Goal: Task Accomplishment & Management: Complete application form

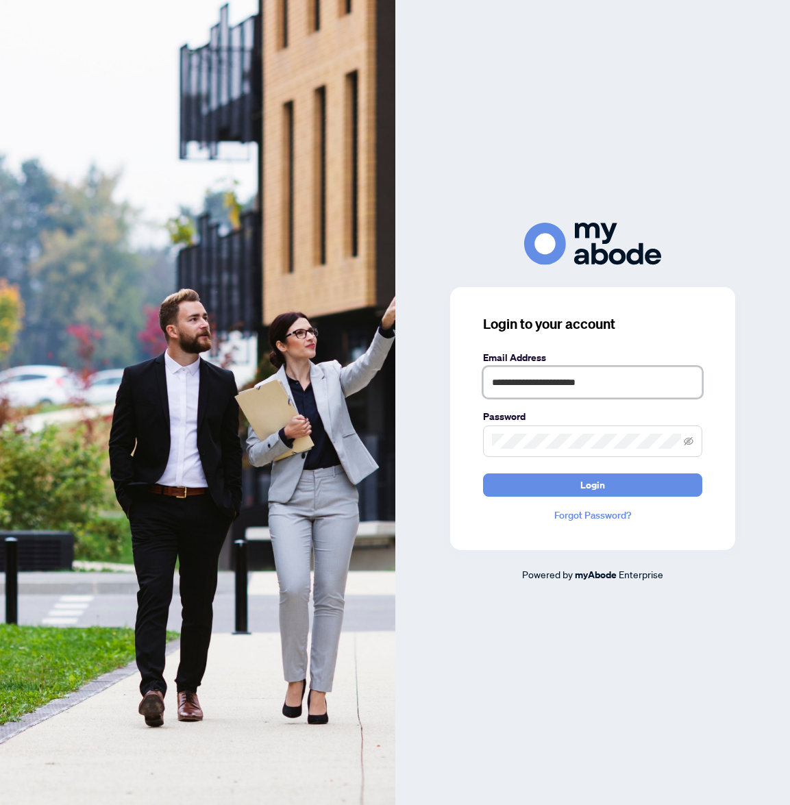
type input "**********"
click at [592, 485] on button "Login" at bounding box center [592, 485] width 219 height 23
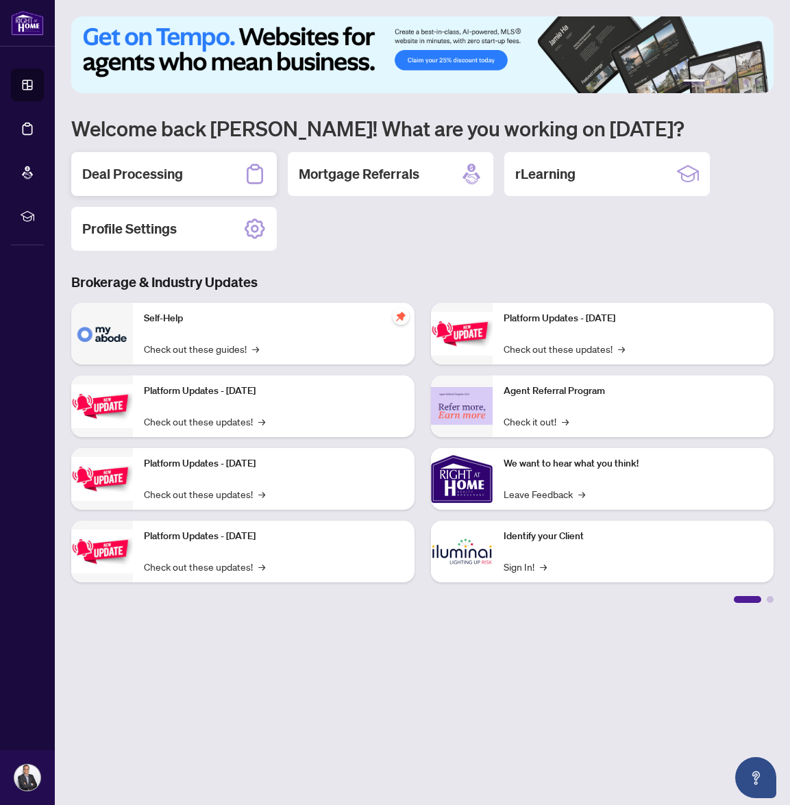
click at [168, 182] on h2 "Deal Processing" at bounding box center [132, 174] width 101 height 19
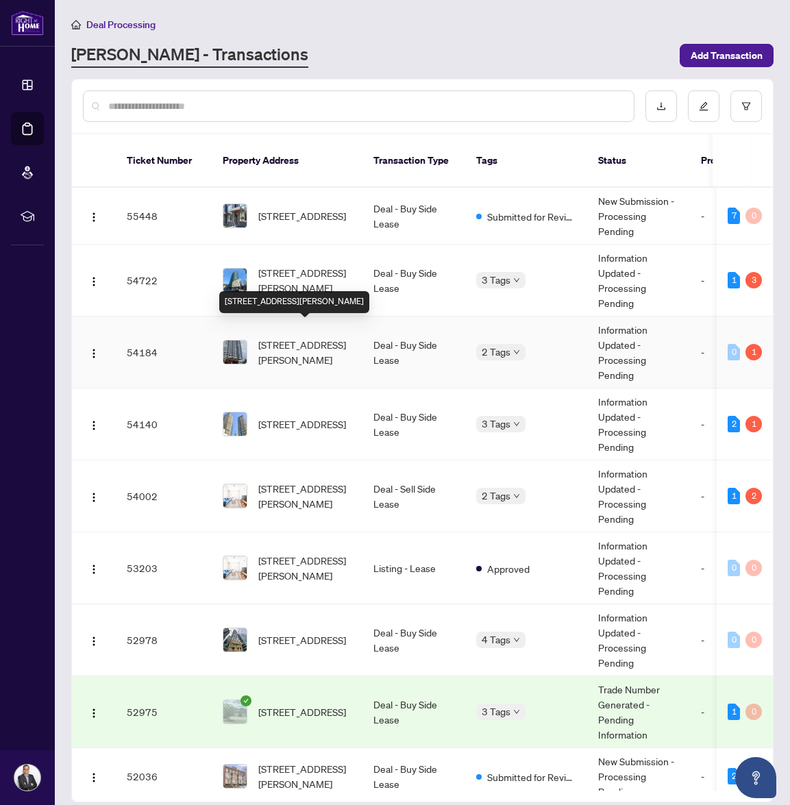
click at [347, 317] on td "903-25 Holly St, Toronto, Ontario M4S 0E3, Canada" at bounding box center [287, 353] width 151 height 72
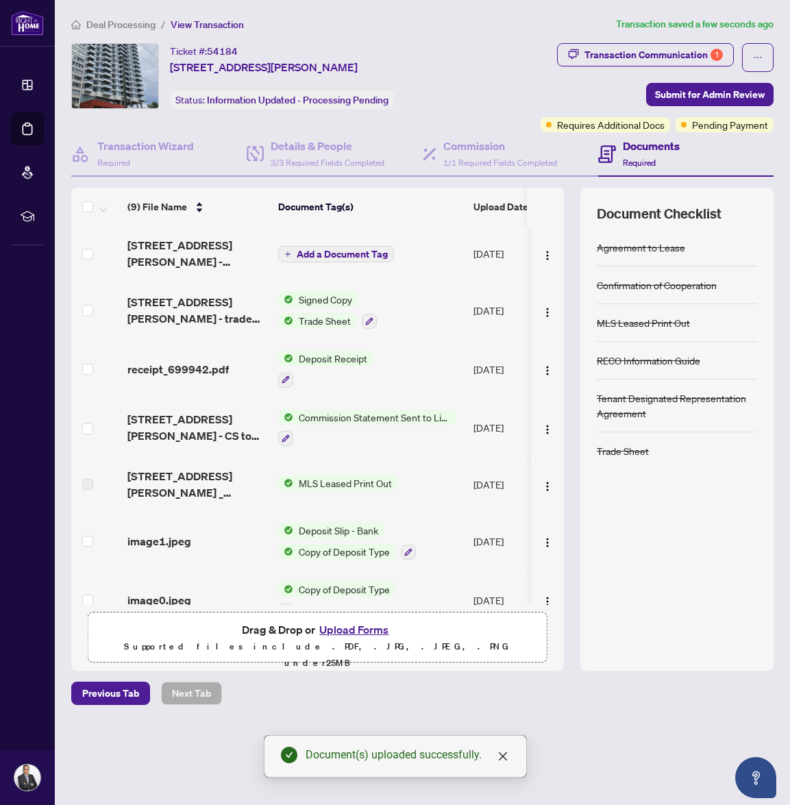
click at [345, 250] on span "Add a Document Tag" at bounding box center [342, 255] width 91 height 10
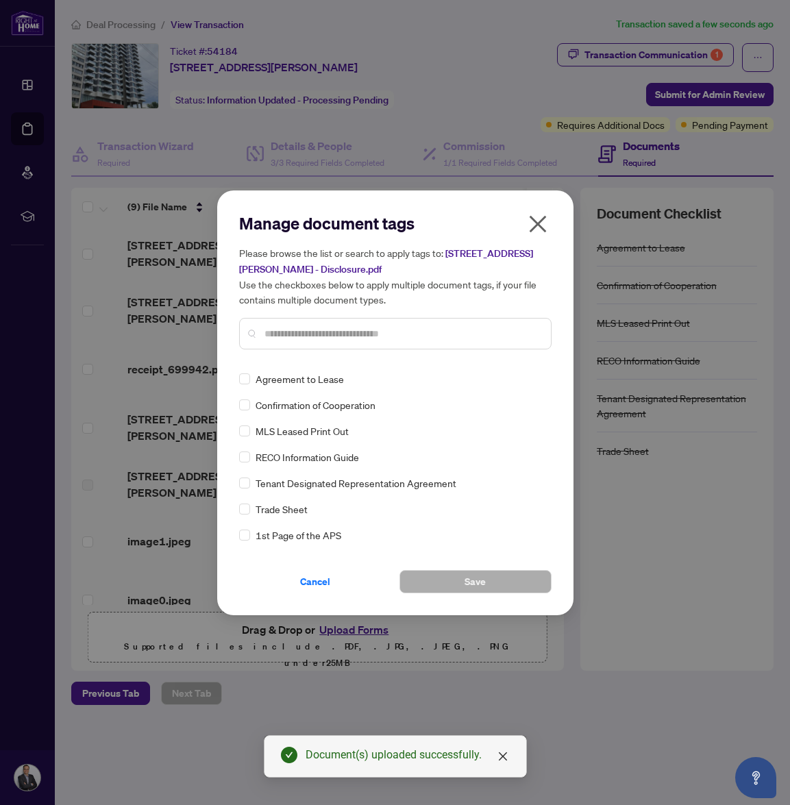
click at [387, 340] on input "text" at bounding box center [403, 333] width 276 height 15
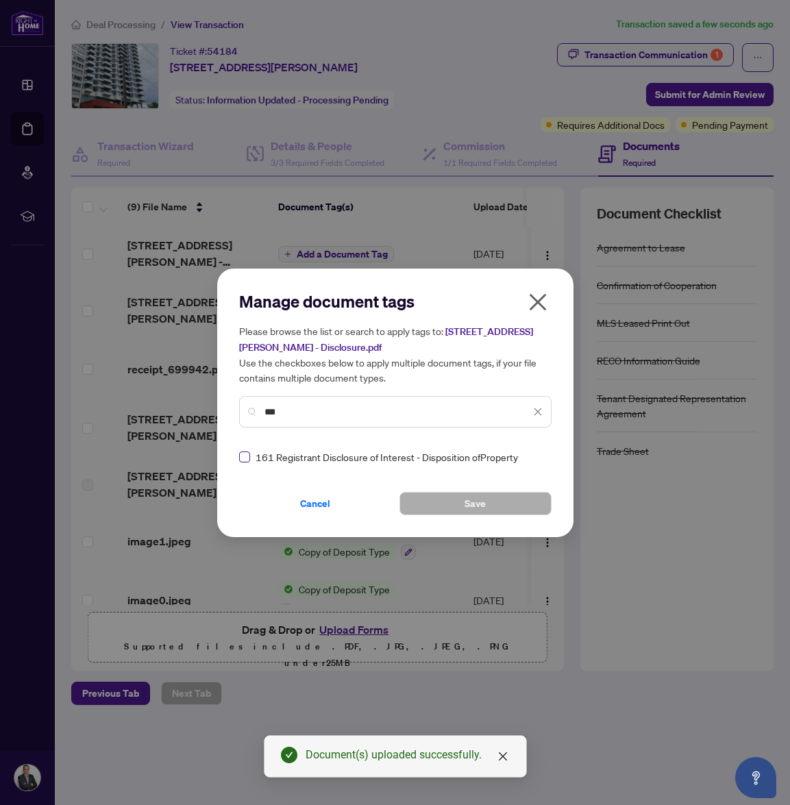
type input "***"
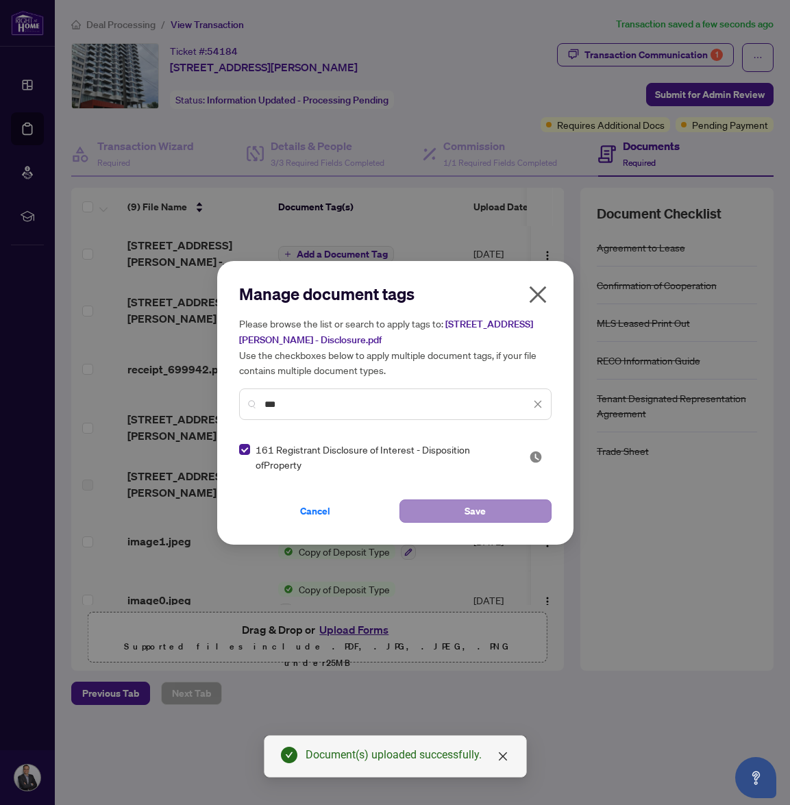
click at [443, 515] on button "Save" at bounding box center [476, 511] width 152 height 23
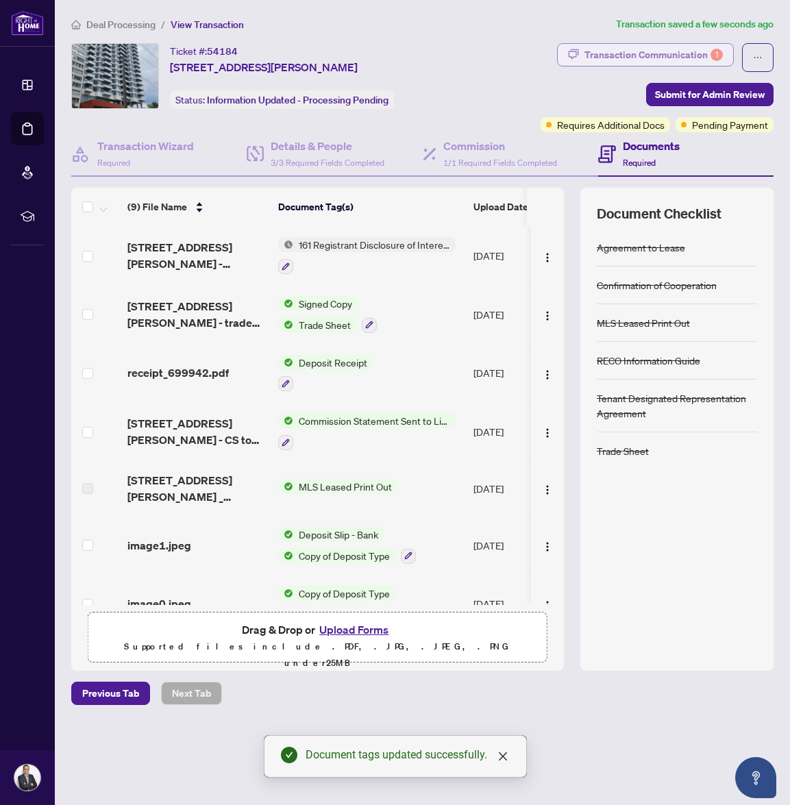
click at [697, 57] on div "Transaction Communication 1" at bounding box center [654, 55] width 138 height 22
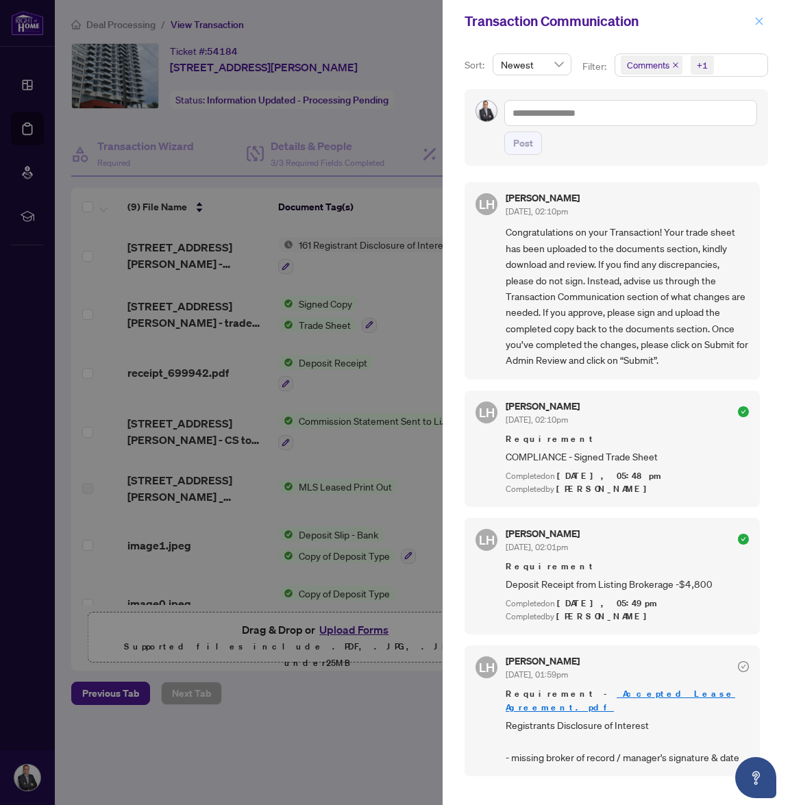
click at [761, 27] on span "button" at bounding box center [760, 21] width 10 height 22
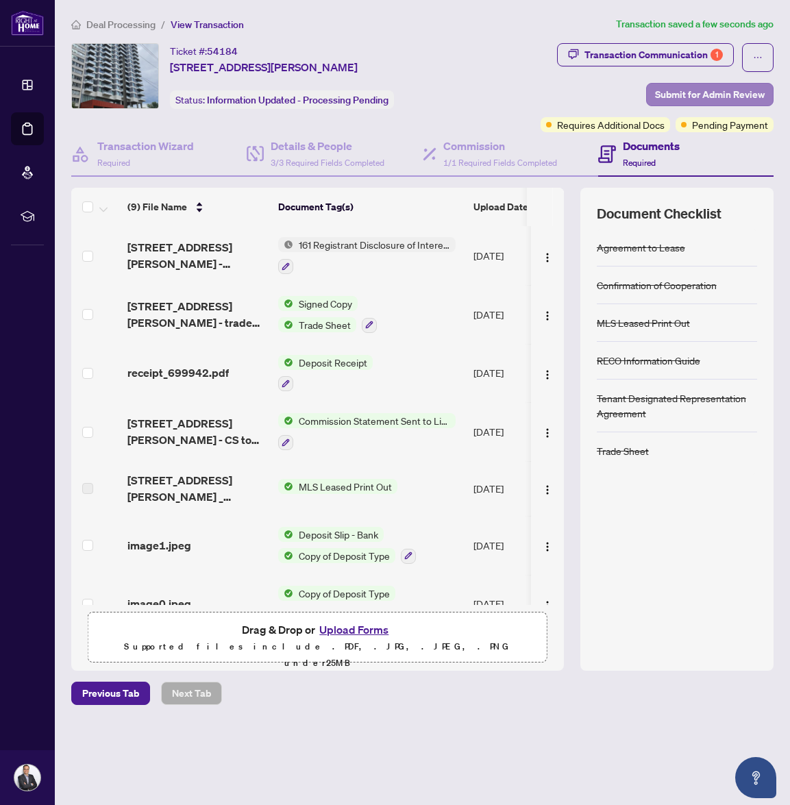
click at [695, 91] on span "Submit for Admin Review" at bounding box center [710, 95] width 110 height 22
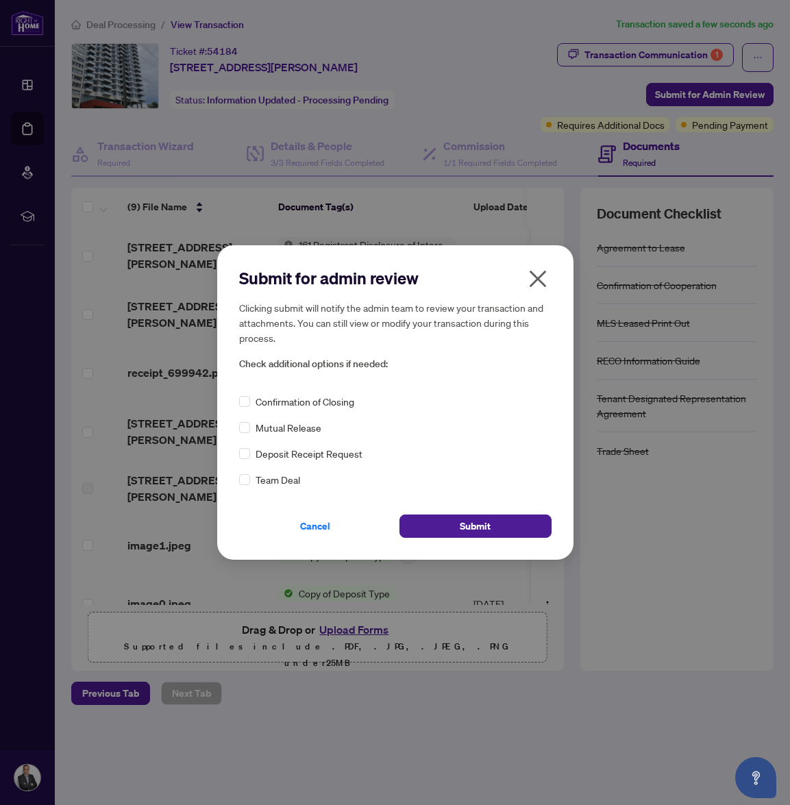
click at [300, 404] on span "Confirmation of Closing" at bounding box center [305, 401] width 99 height 15
click at [497, 520] on button "Submit" at bounding box center [476, 526] width 152 height 23
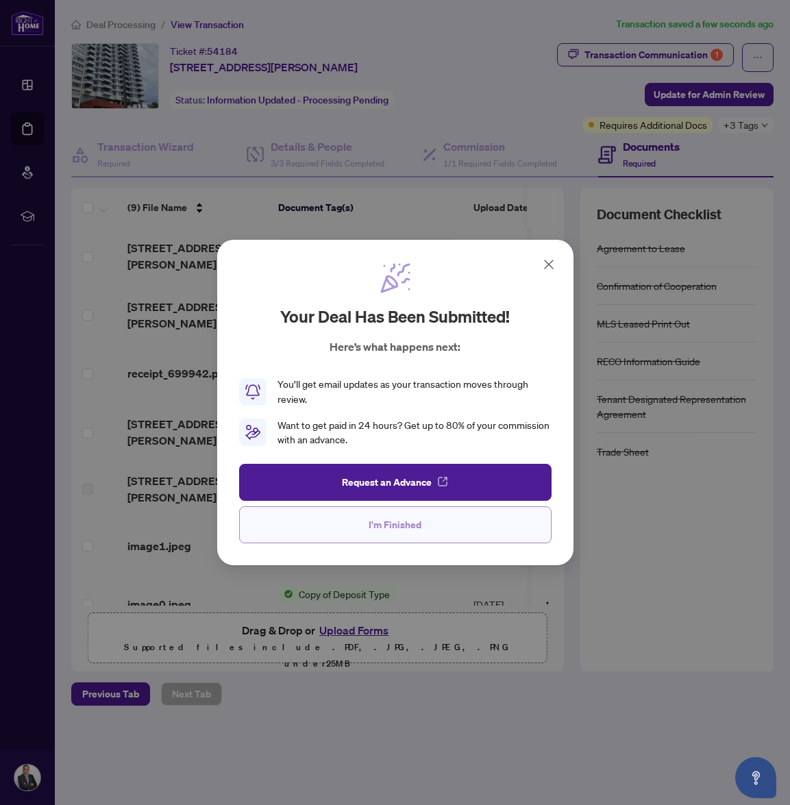
click at [444, 539] on button "I'm Finished" at bounding box center [395, 525] width 313 height 37
